Goal: Find specific page/section: Locate a particular part of the current website

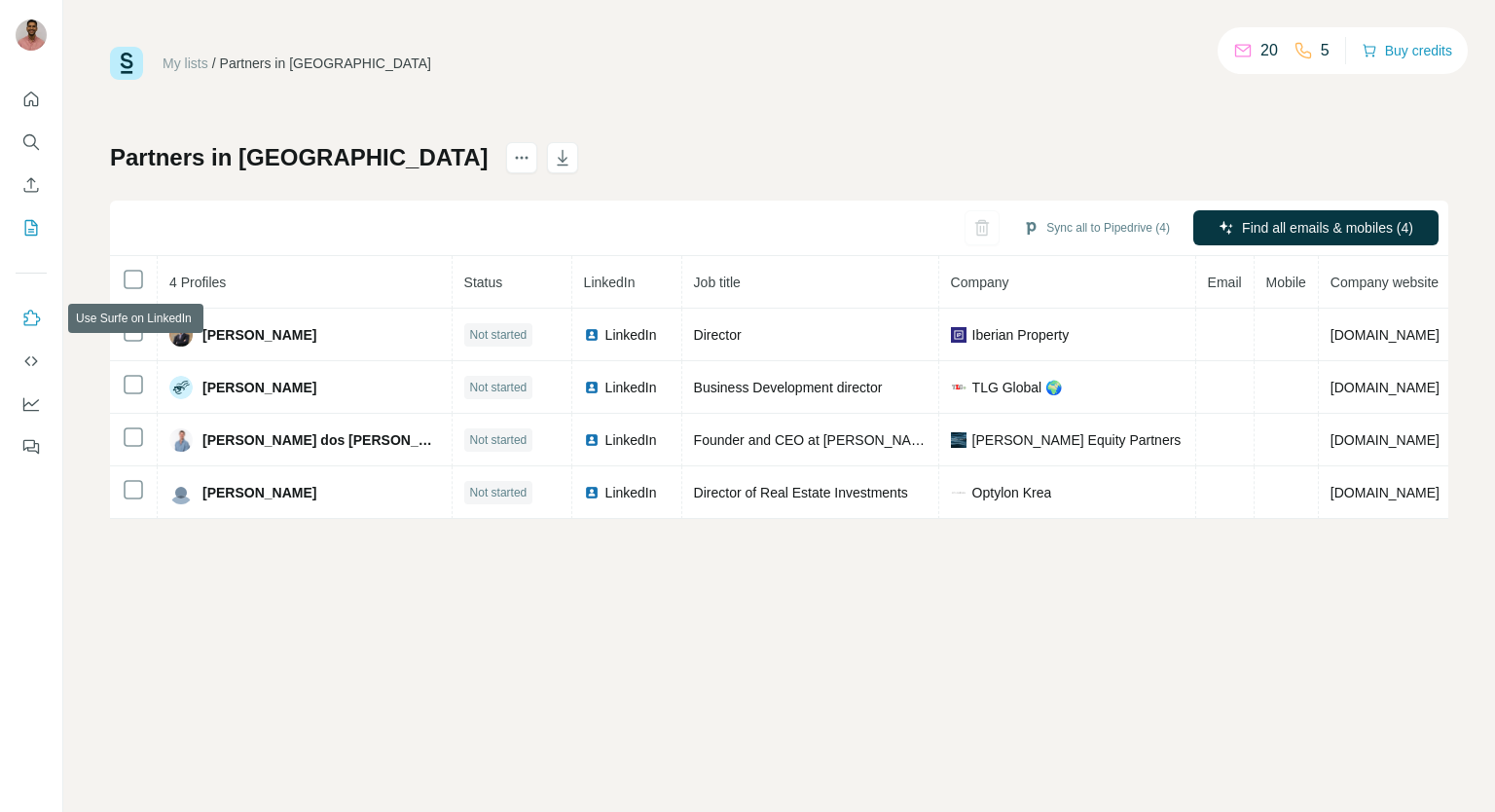
click at [27, 317] on icon "Use Surfe on LinkedIn" at bounding box center [33, 318] width 17 height 16
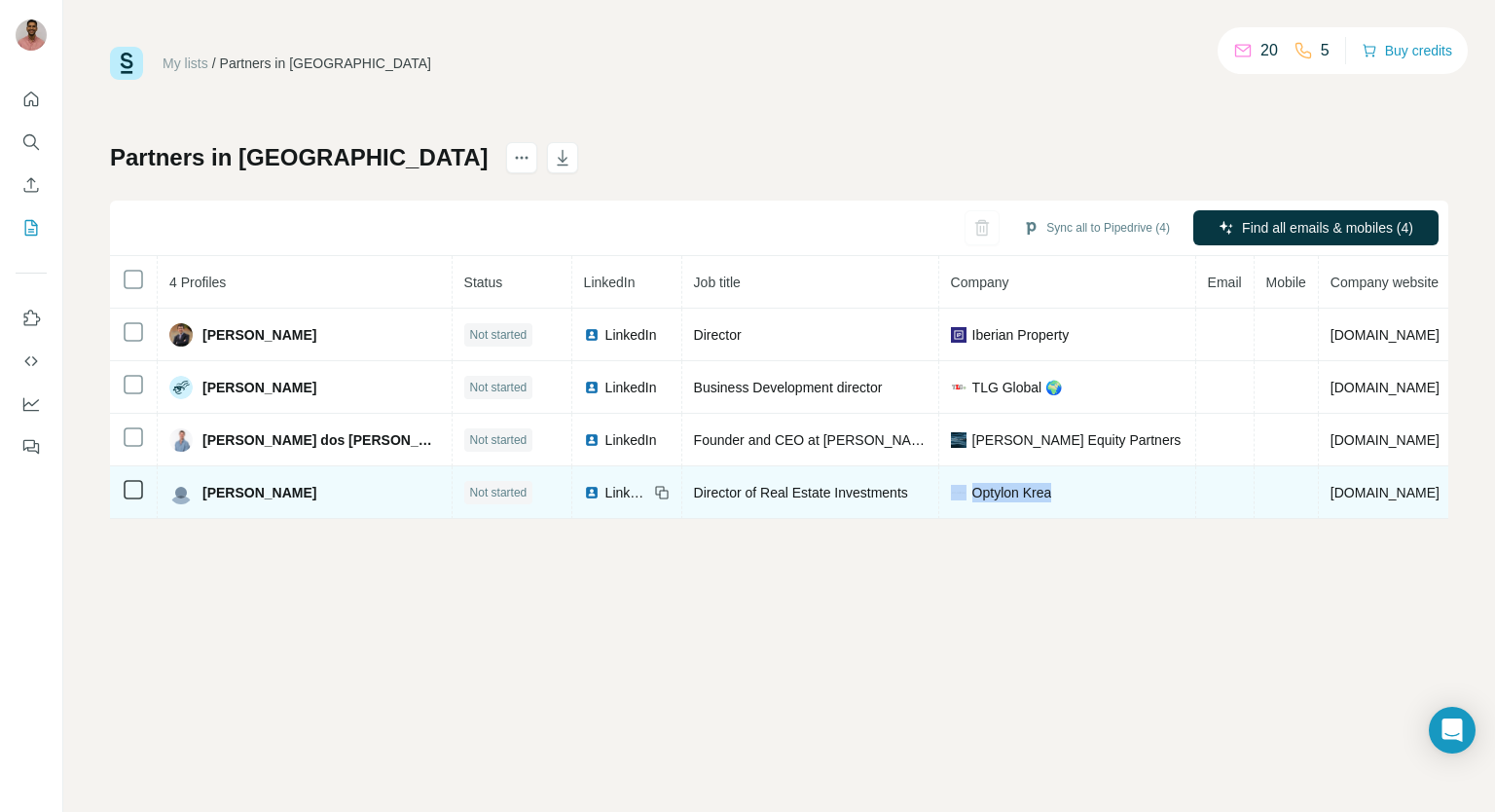
drag, startPoint x: 956, startPoint y: 492, endPoint x: 860, endPoint y: 495, distance: 96.0
click at [951, 495] on div "Optylon Krea" at bounding box center [1068, 492] width 233 height 20
copy div "Optylon Krea"
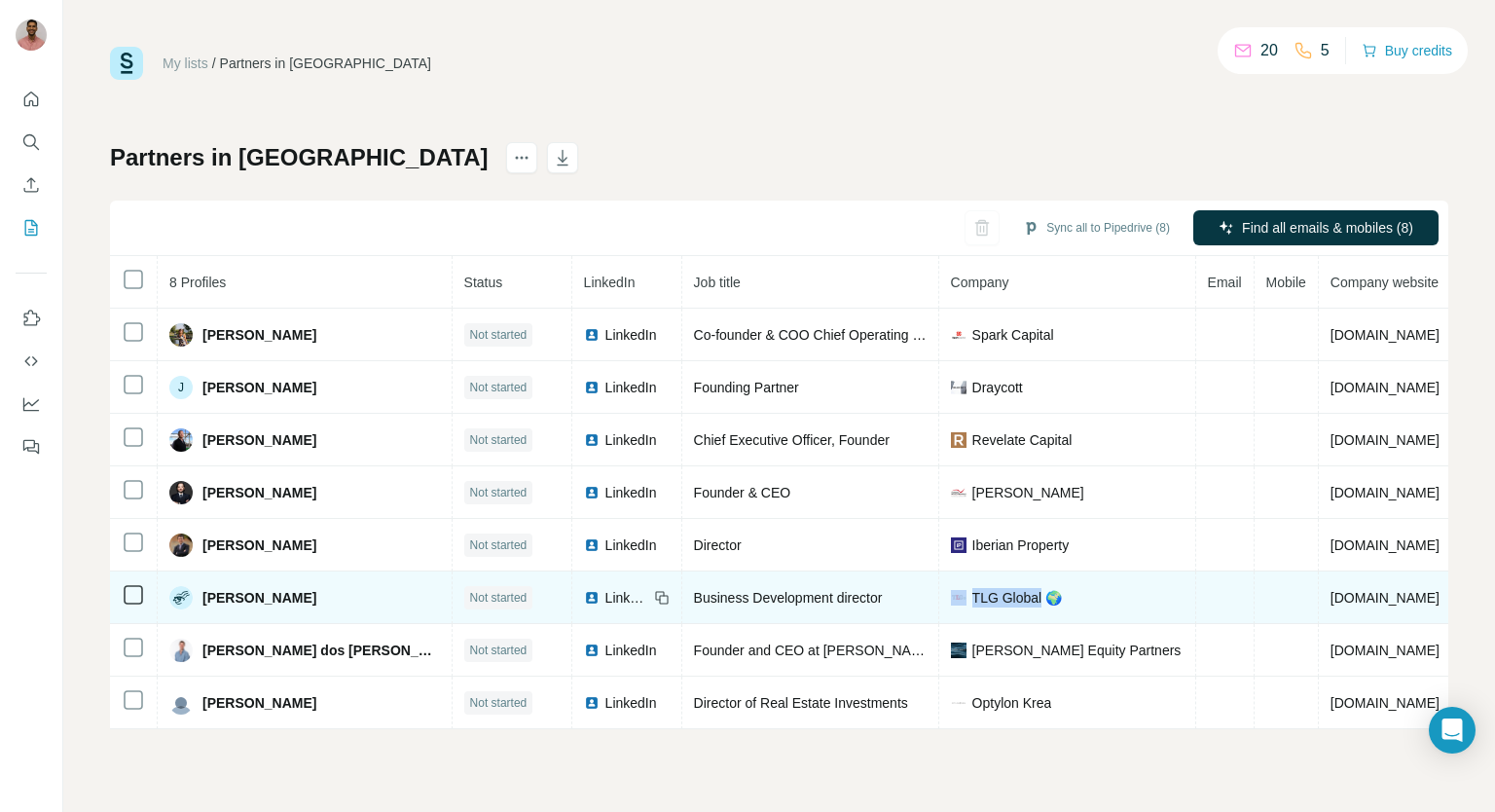
drag, startPoint x: 855, startPoint y: 593, endPoint x: 954, endPoint y: 589, distance: 99.1
click at [954, 589] on td "TLG Global 🌍" at bounding box center [1068, 597] width 257 height 52
click at [972, 593] on span "TLG Global 🌍" at bounding box center [1016, 598] width 90 height 20
